Goal: Task Accomplishment & Management: Manage account settings

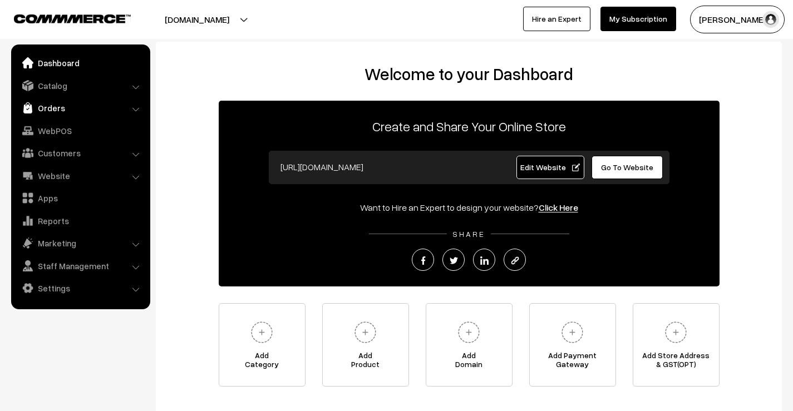
click at [50, 115] on link "Orders" at bounding box center [80, 108] width 132 height 20
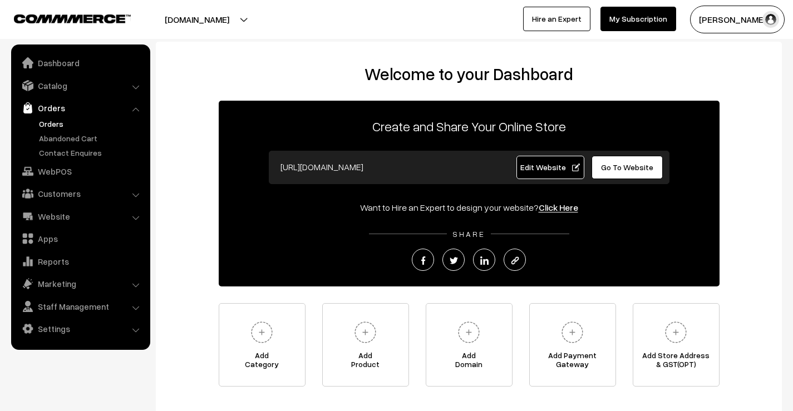
click at [56, 120] on link "Orders" at bounding box center [91, 124] width 110 height 12
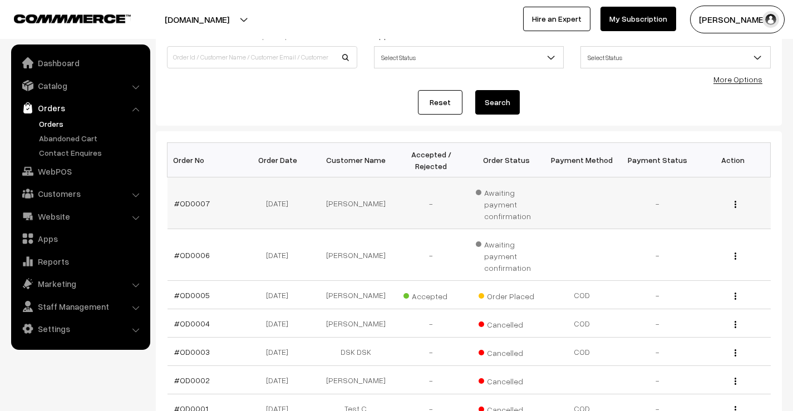
scroll to position [167, 0]
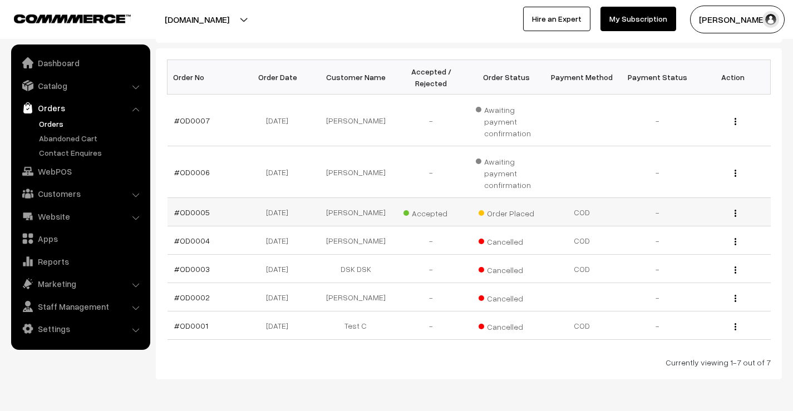
click at [734, 217] on img "button" at bounding box center [735, 213] width 2 height 7
click at [676, 231] on link "View" at bounding box center [685, 229] width 95 height 24
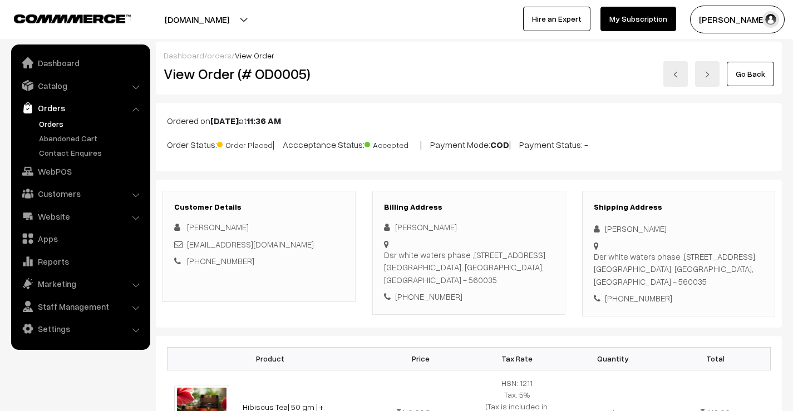
scroll to position [390, 0]
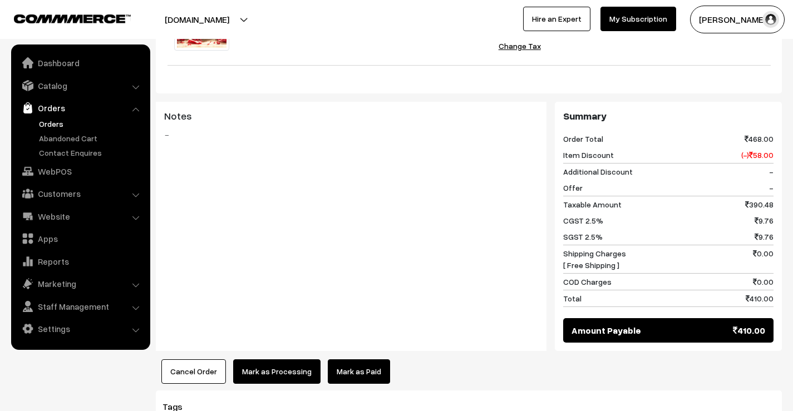
click at [190, 368] on button "Cancel Order" at bounding box center [193, 371] width 65 height 24
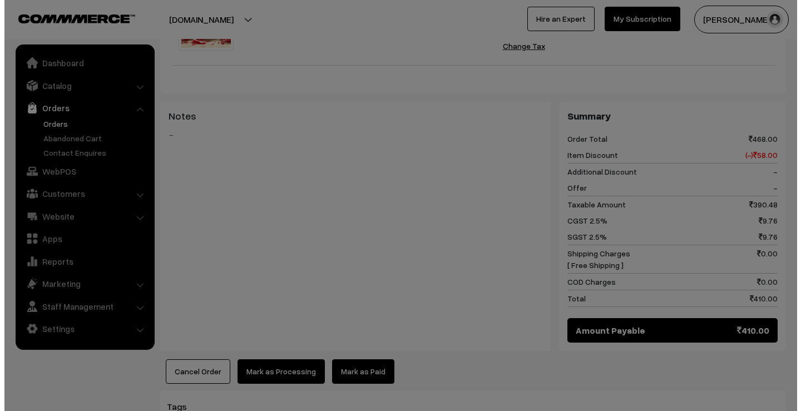
scroll to position [389, 0]
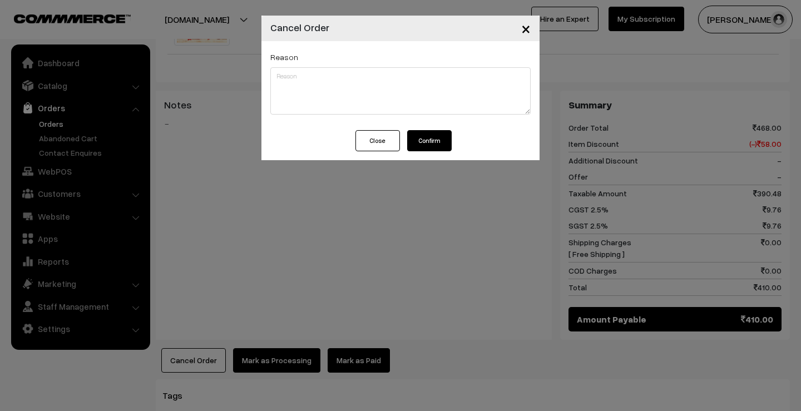
click at [421, 136] on button "Confirm" at bounding box center [429, 140] width 45 height 21
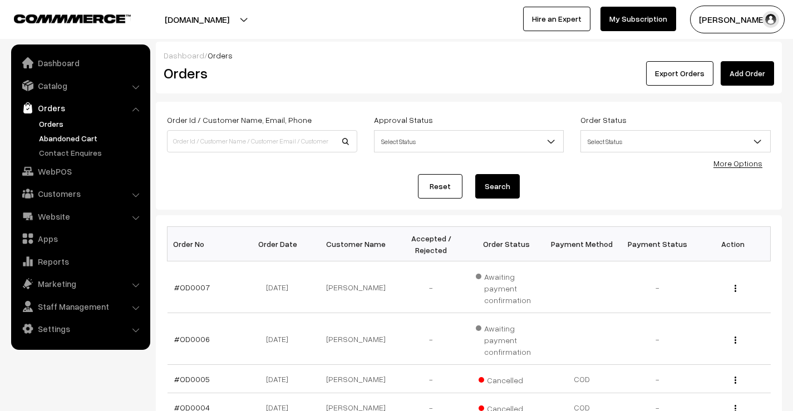
click at [58, 140] on link "Abandoned Cart" at bounding box center [91, 138] width 110 height 12
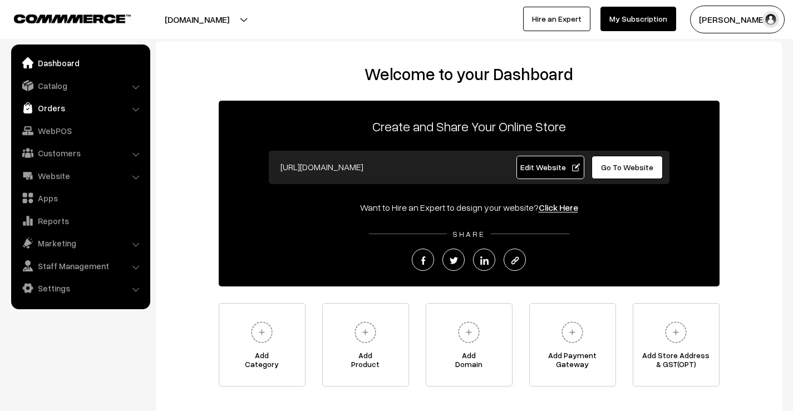
click at [53, 106] on link "Orders" at bounding box center [80, 108] width 132 height 20
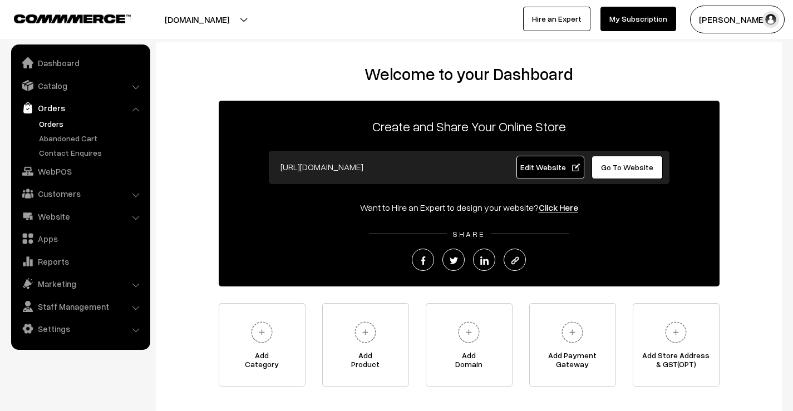
click at [56, 126] on link "Orders" at bounding box center [91, 124] width 110 height 12
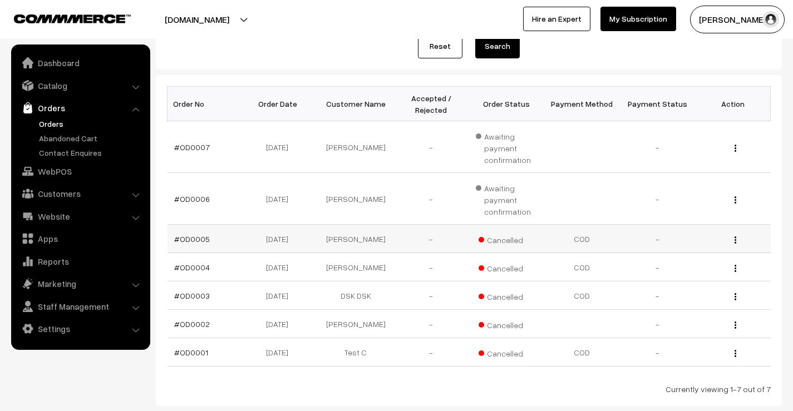
scroll to position [167, 0]
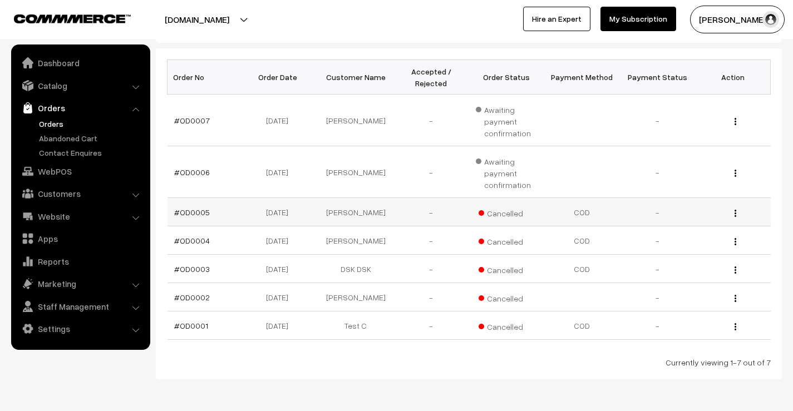
click at [359, 214] on td "[PERSON_NAME]" at bounding box center [356, 212] width 76 height 28
click at [735, 213] on img "button" at bounding box center [735, 213] width 2 height 7
click at [671, 227] on link "View" at bounding box center [685, 229] width 95 height 24
